Goal: Task Accomplishment & Management: Manage account settings

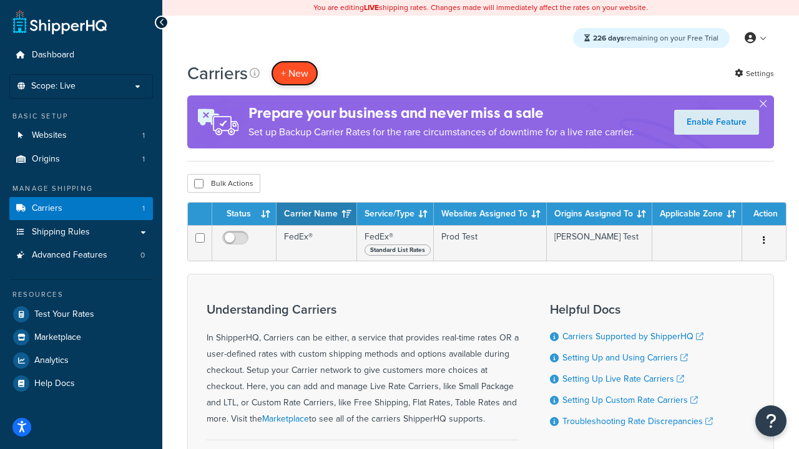
click at [295, 73] on button "+ New" at bounding box center [294, 74] width 47 height 26
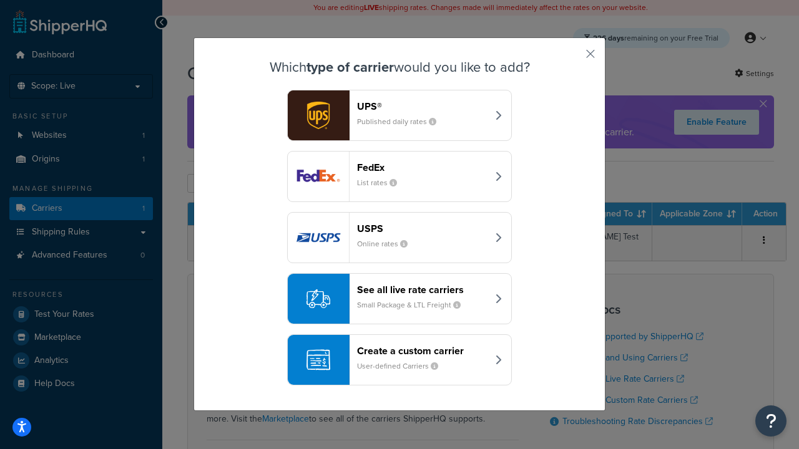
click at [422, 167] on header "FedEx" at bounding box center [422, 168] width 130 height 12
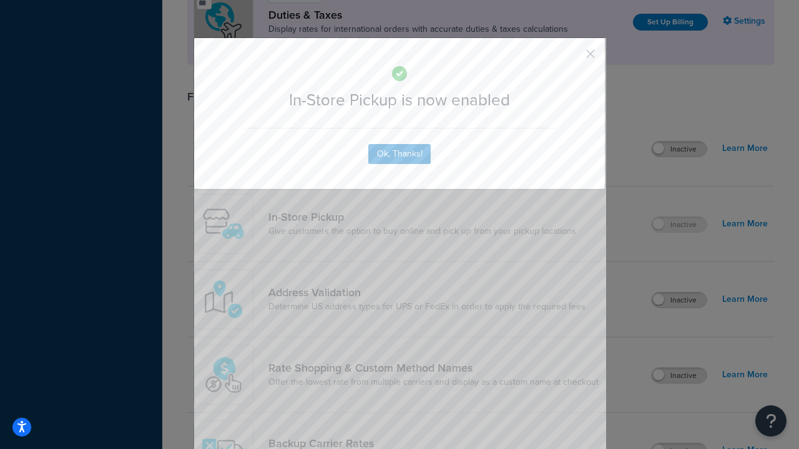
click at [572, 57] on button "button" at bounding box center [572, 58] width 3 height 3
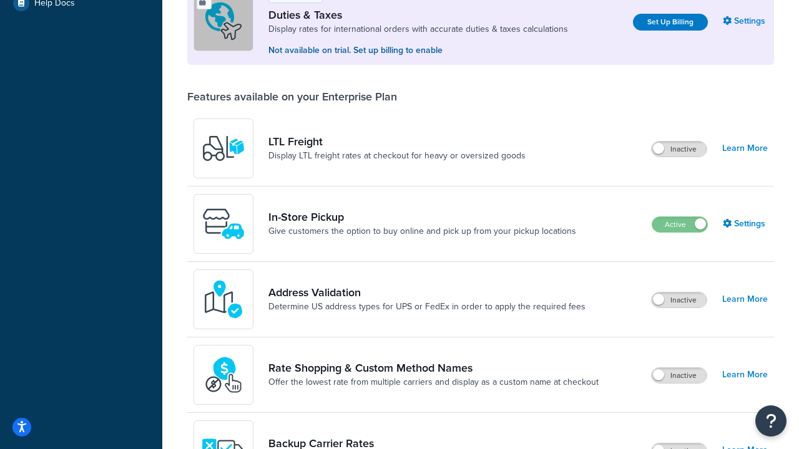
scroll to position [381, 0]
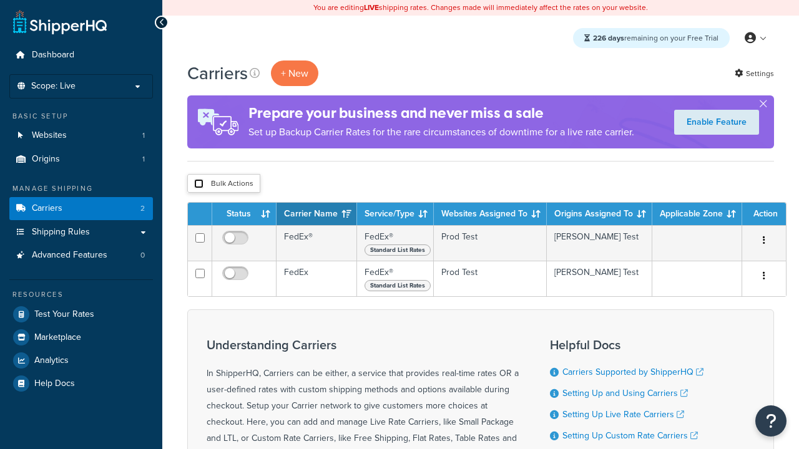
click at [198, 184] on input "checkbox" at bounding box center [198, 183] width 9 height 9
checkbox input "true"
click at [0, 0] on button "Delete" at bounding box center [0, 0] width 0 height 0
